Goal: Check status

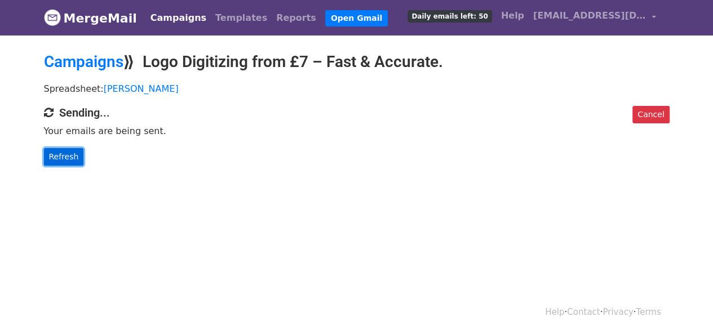
click at [62, 156] on link "Refresh" at bounding box center [64, 156] width 40 height 17
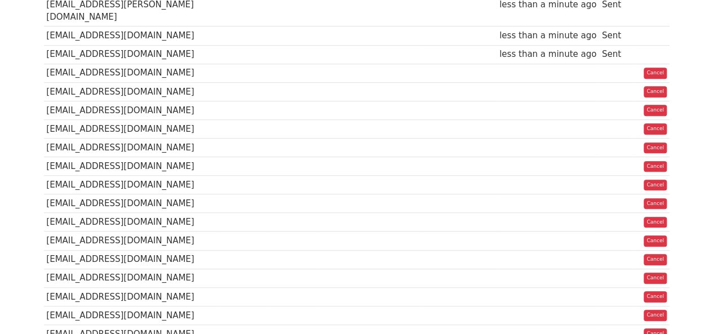
scroll to position [56, 0]
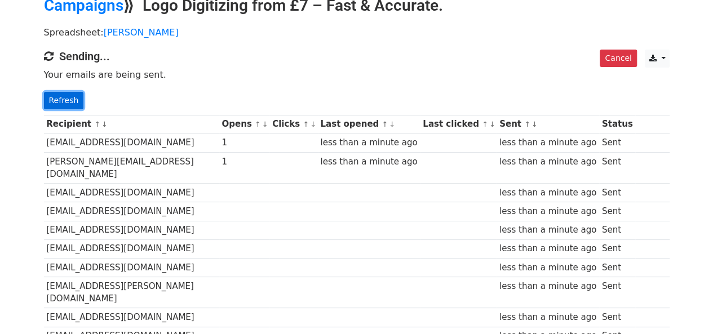
click at [75, 102] on link "Refresh" at bounding box center [64, 100] width 40 height 17
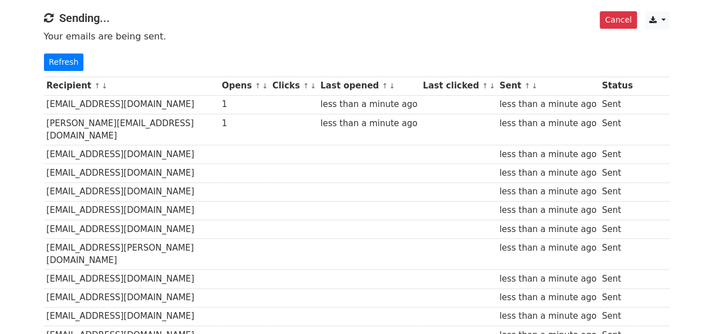
scroll to position [16, 0]
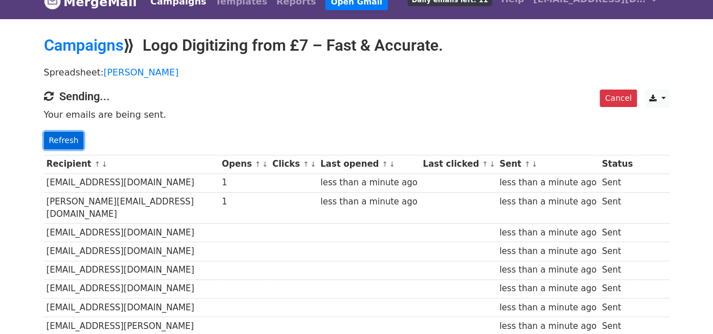
click at [55, 132] on link "Refresh" at bounding box center [64, 140] width 40 height 17
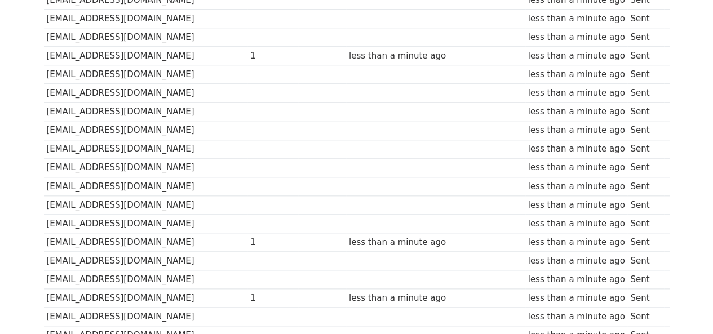
scroll to position [690, 0]
